Goal: Task Accomplishment & Management: Complete application form

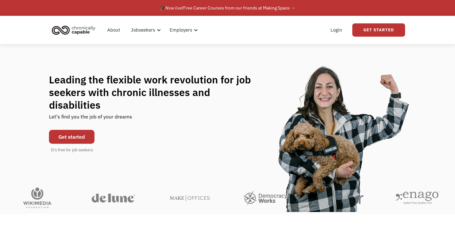
click at [75, 132] on link "Get started" at bounding box center [71, 137] width 45 height 14
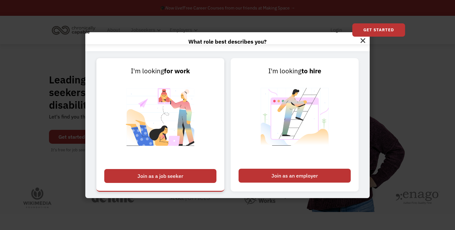
click at [145, 177] on div "Join as a job seeker" at bounding box center [160, 176] width 112 height 14
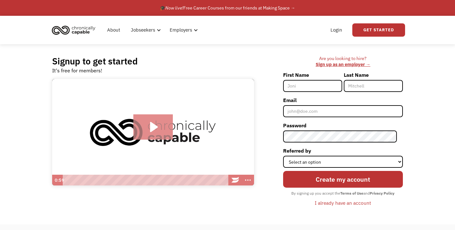
click at [159, 132] on icon "Play Video: Introducing Chronically Capable" at bounding box center [152, 126] width 39 height 25
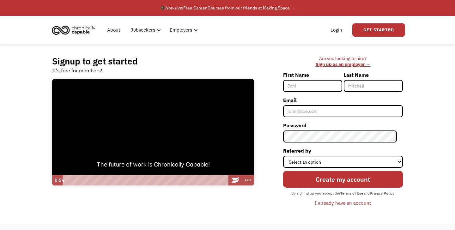
click at [150, 116] on div at bounding box center [153, 132] width 202 height 107
